Goal: Transaction & Acquisition: Subscribe to service/newsletter

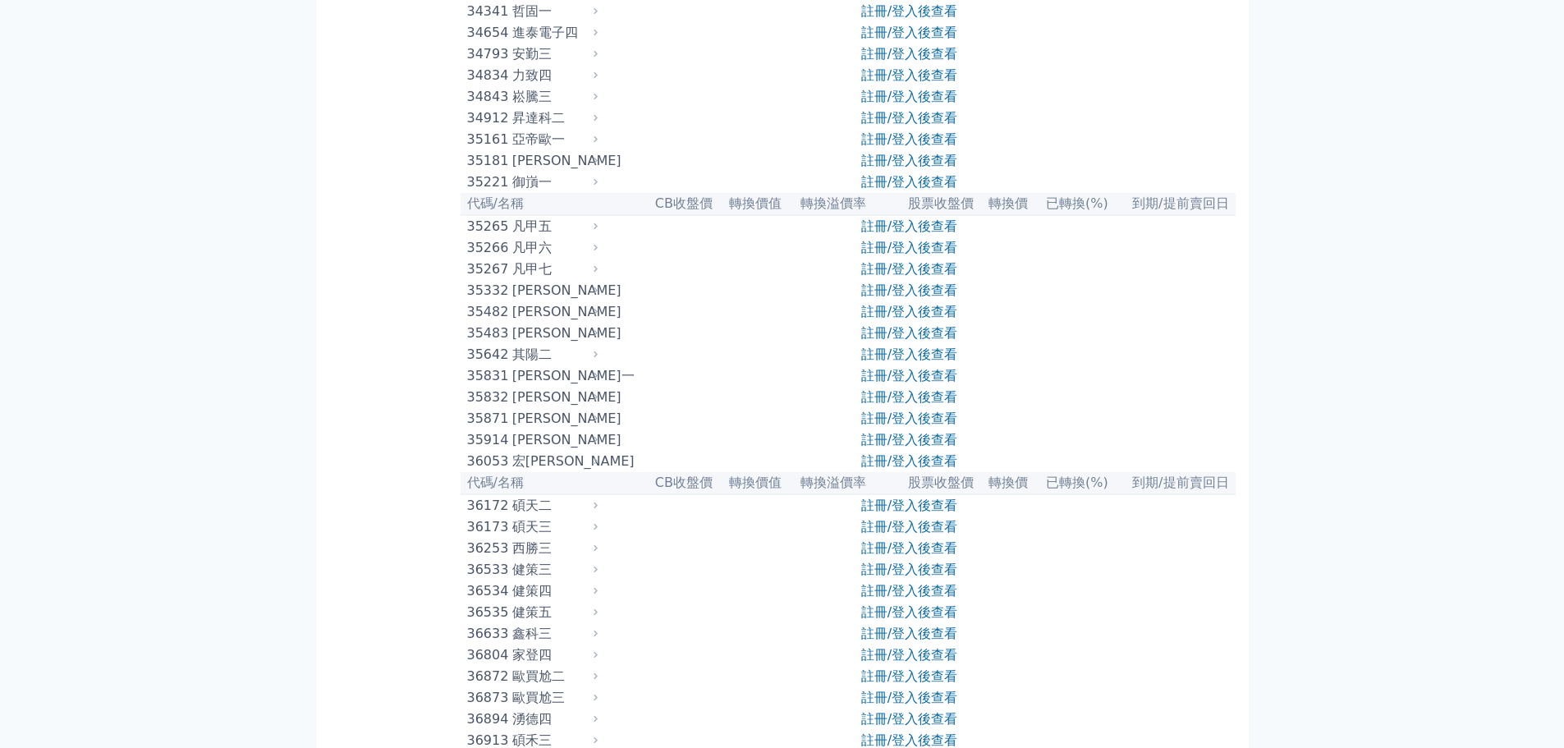
scroll to position [3448, 0]
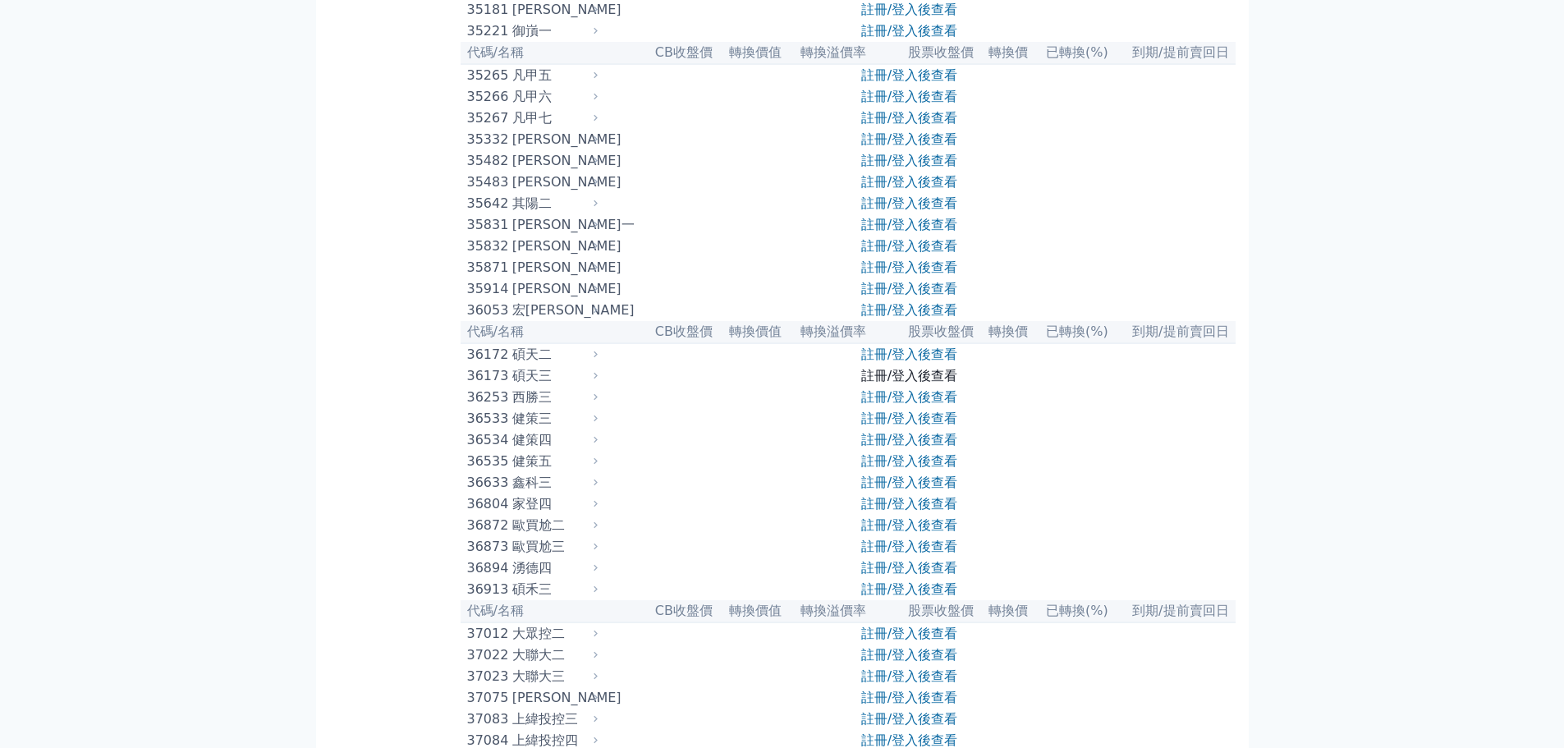
click at [928, 383] on link "註冊/登入後查看" at bounding box center [909, 376] width 96 height 16
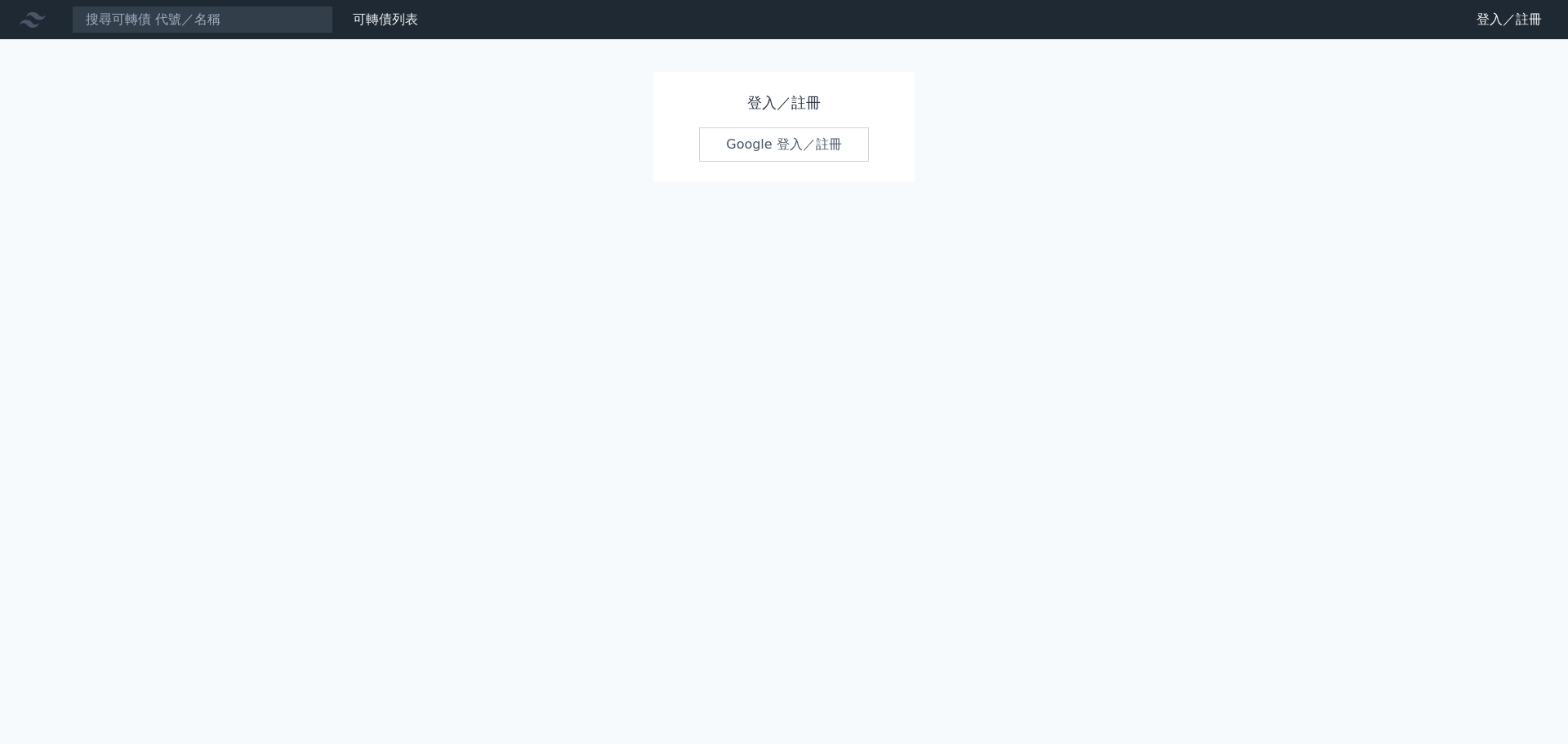
click at [742, 147] on link "Google 登入／註冊" at bounding box center [784, 144] width 170 height 34
click at [755, 102] on h1 "登入／註冊" at bounding box center [784, 102] width 170 height 23
click at [768, 99] on h1 "登入／註冊" at bounding box center [784, 102] width 170 height 23
click at [1484, 21] on link "登入／註冊" at bounding box center [1509, 20] width 92 height 26
click at [1493, 21] on link "登入／註冊" at bounding box center [1509, 20] width 92 height 26
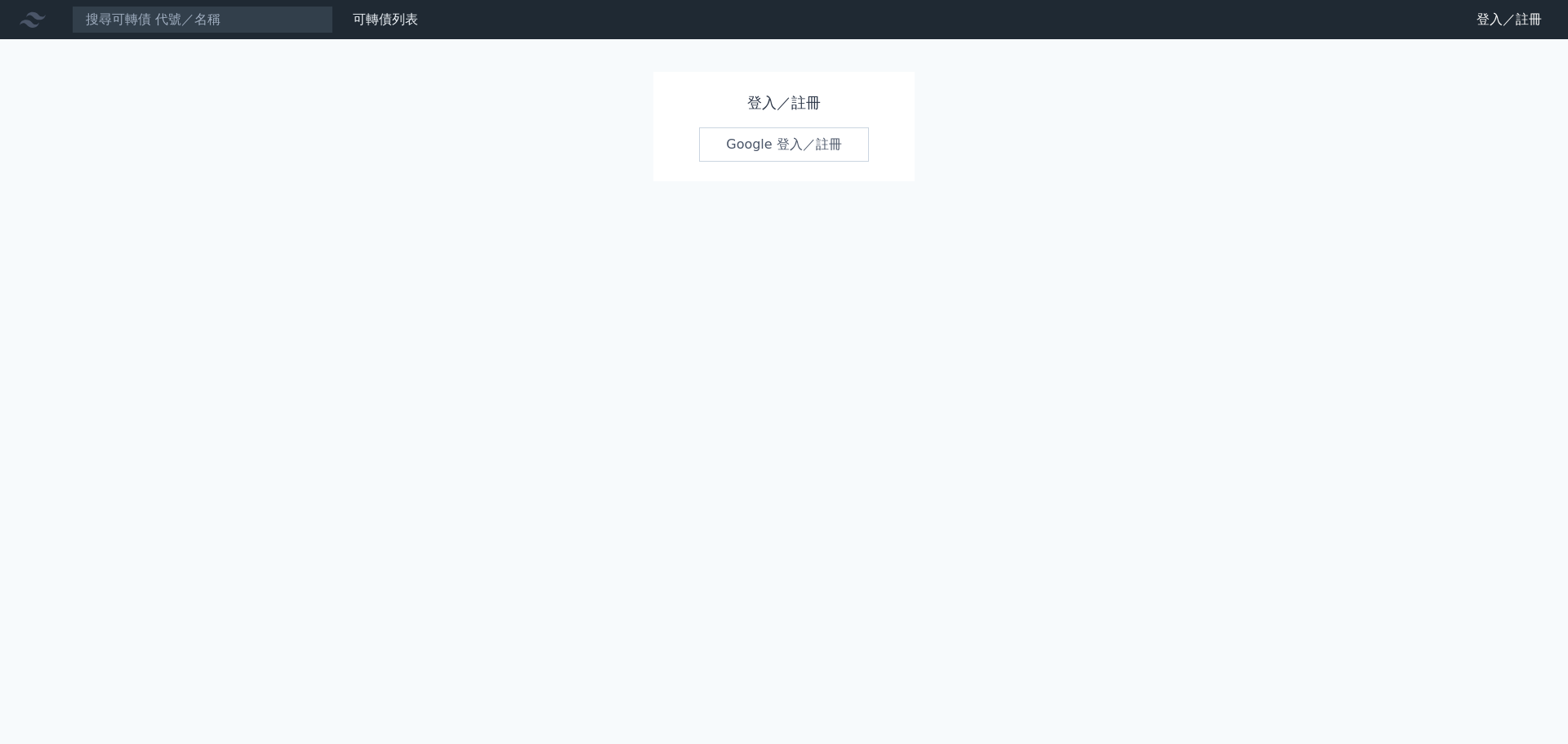
click at [1493, 21] on link "登入／註冊" at bounding box center [1509, 20] width 92 height 26
click at [762, 94] on h1 "登入／註冊" at bounding box center [784, 102] width 170 height 23
click at [1478, 20] on link "登入／註冊" at bounding box center [1509, 20] width 92 height 26
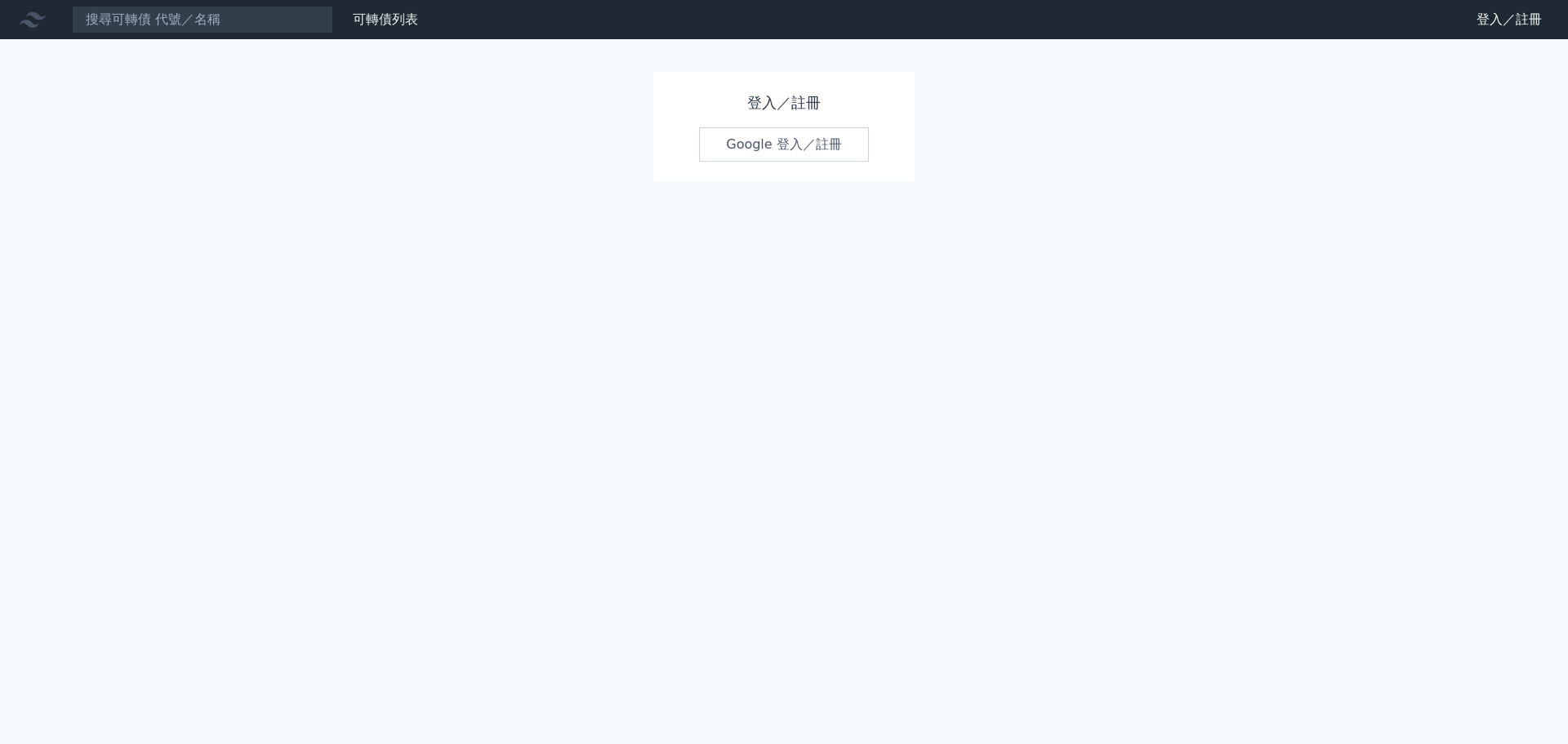
click at [770, 138] on link "Google 登入／註冊" at bounding box center [784, 144] width 170 height 34
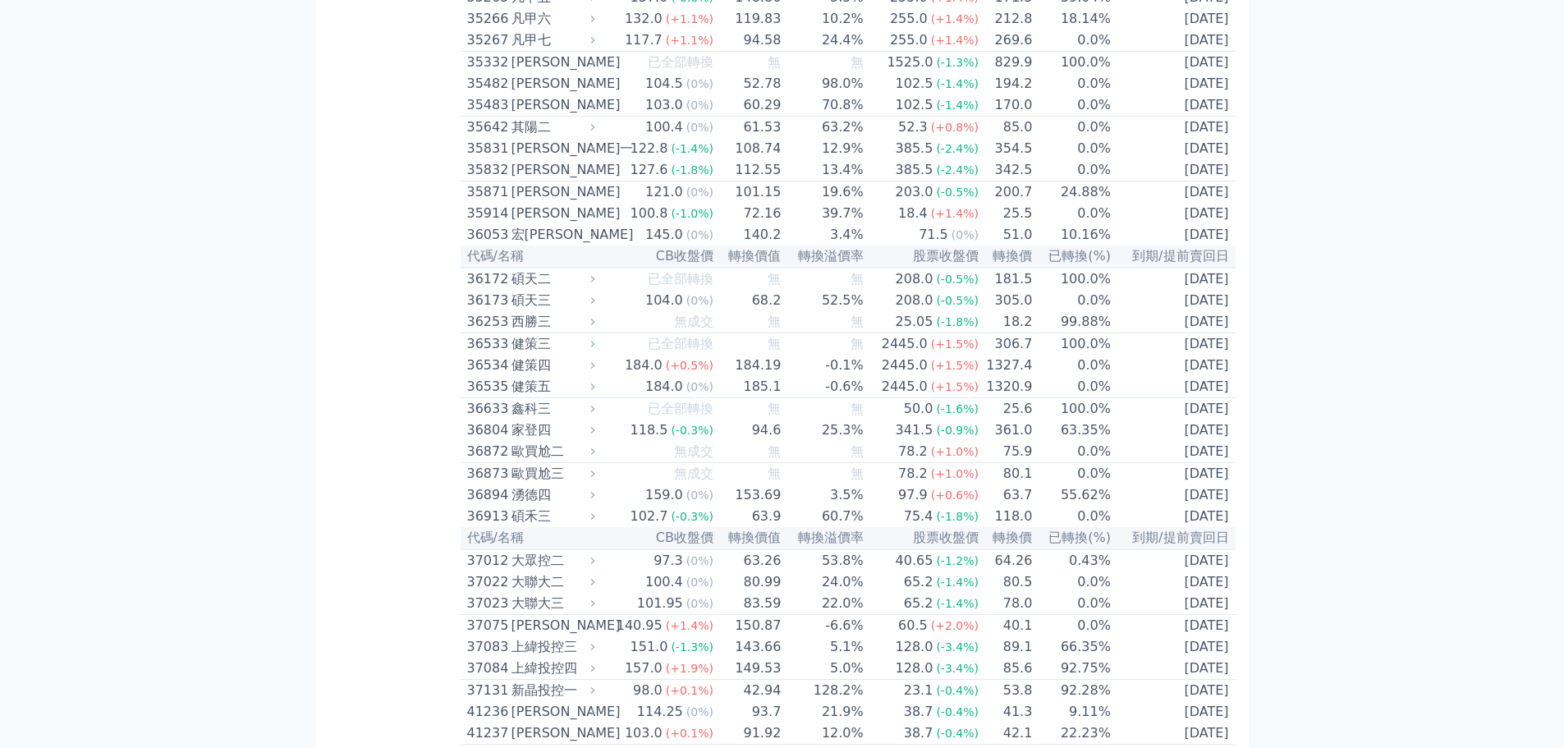
scroll to position [3694, 0]
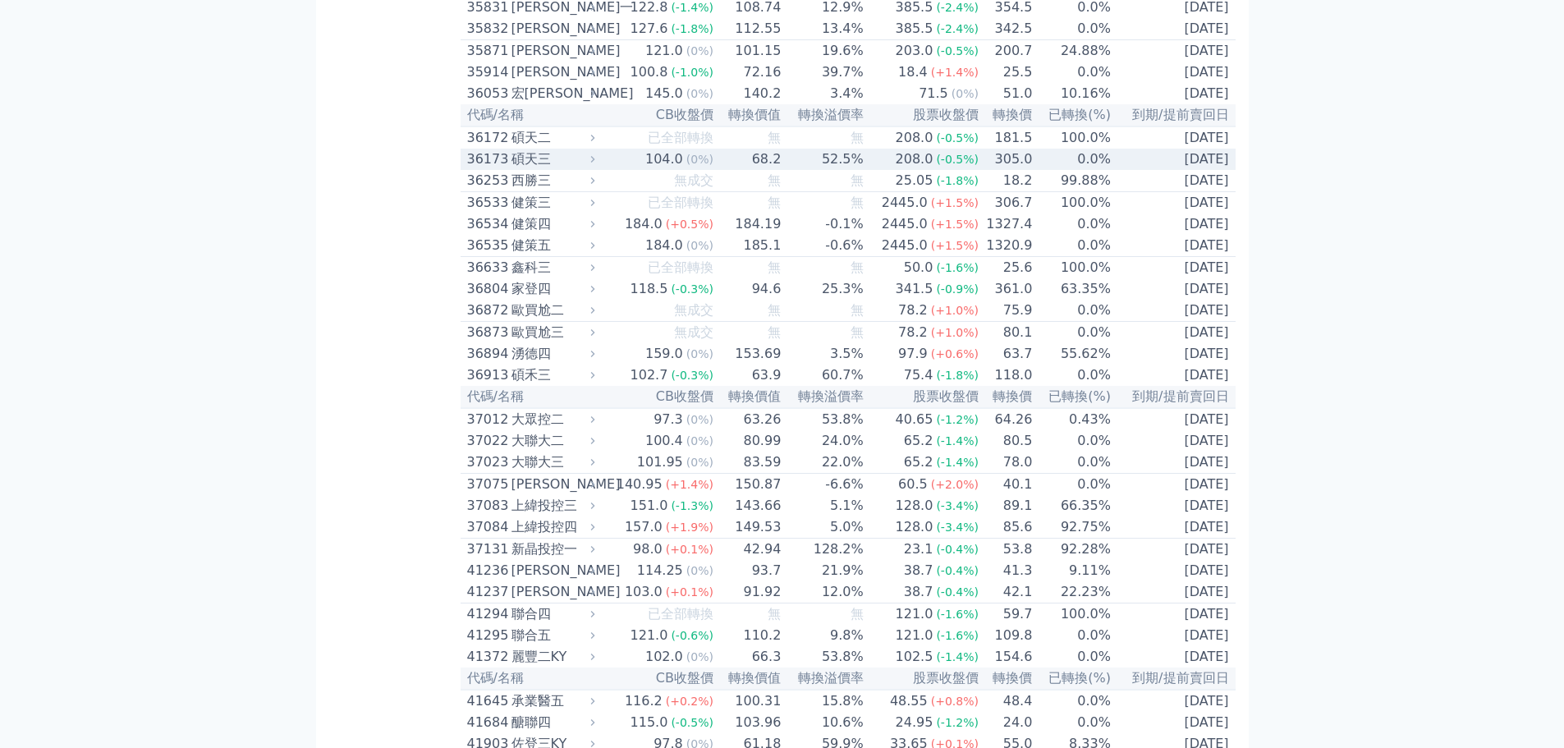
click at [598, 164] on icon at bounding box center [592, 159] width 11 height 11
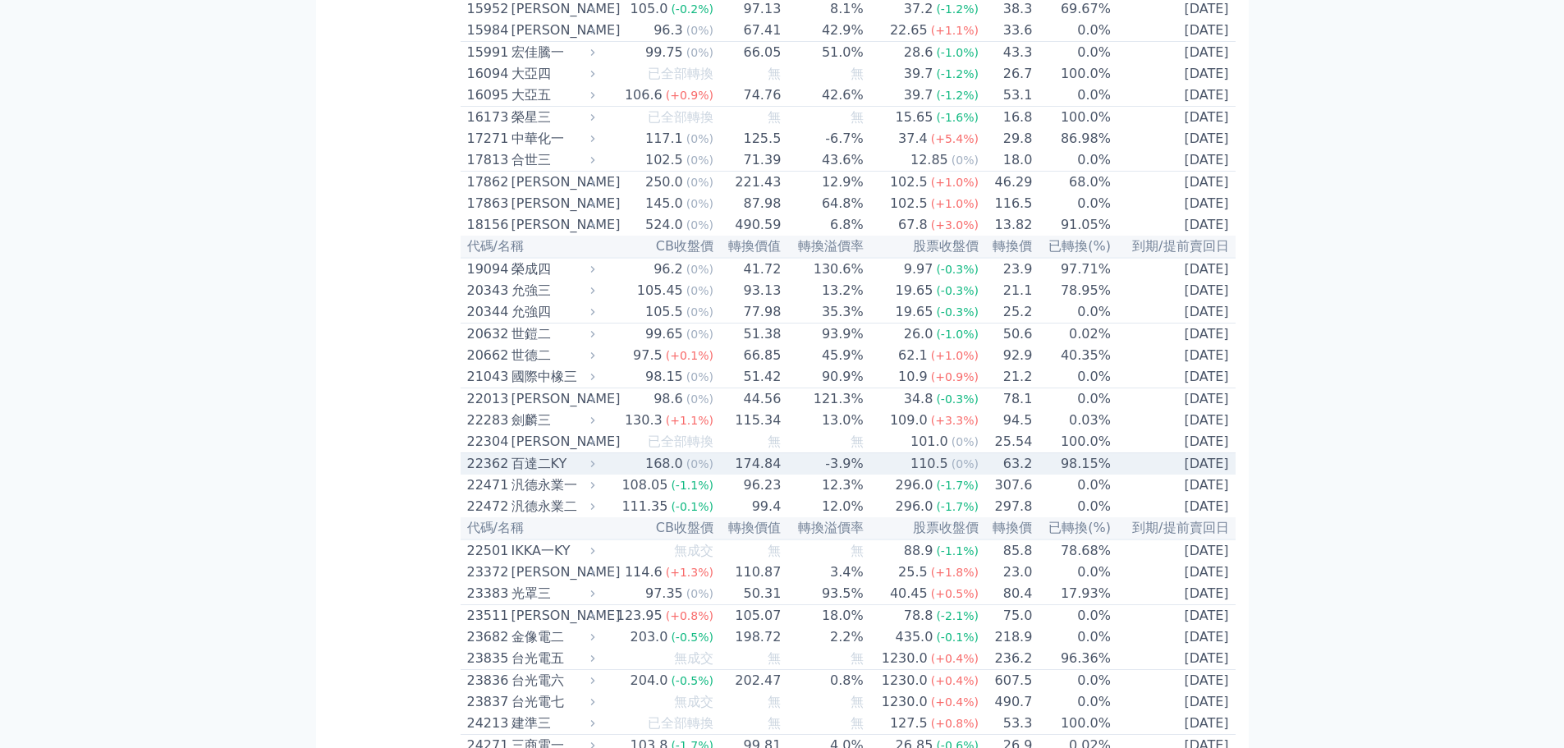
scroll to position [739, 0]
